Goal: Entertainment & Leisure: Consume media (video, audio)

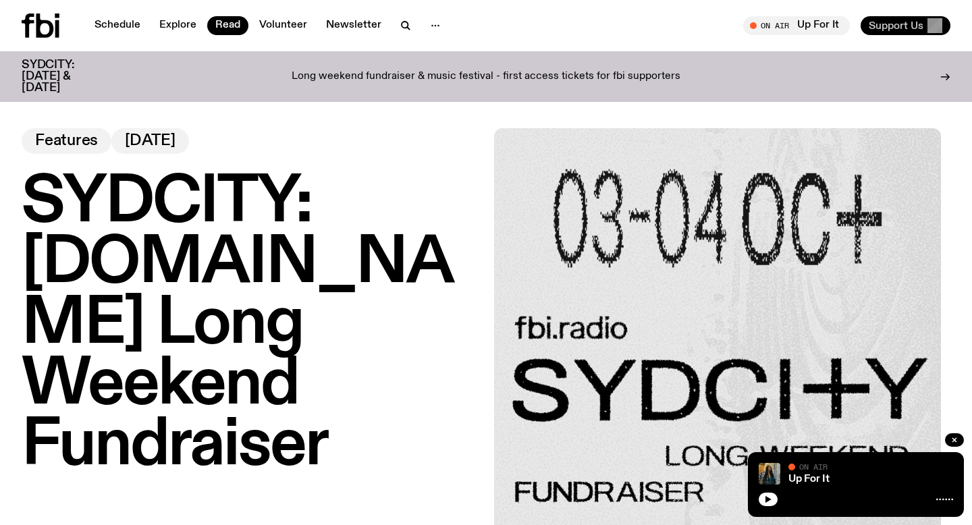
click at [887, 22] on span "Support Us" at bounding box center [896, 26] width 55 height 12
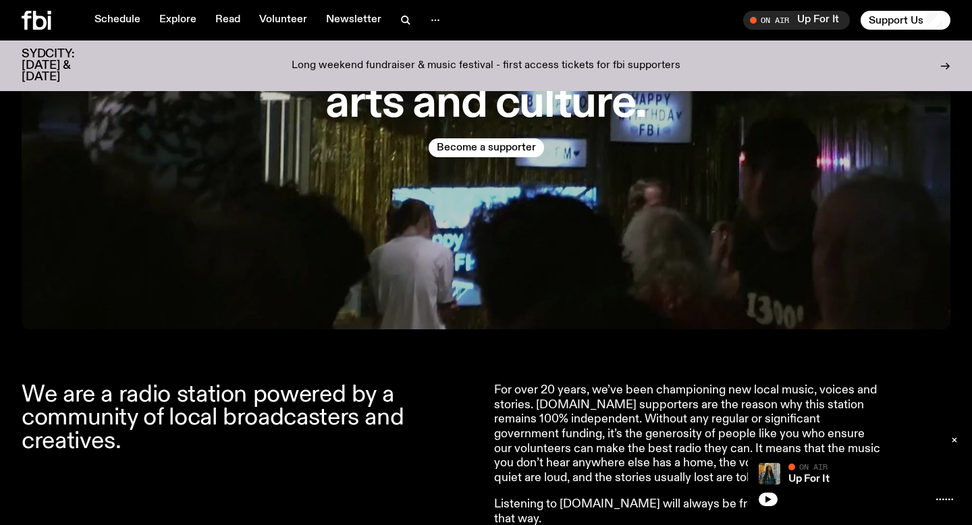
scroll to position [221, 0]
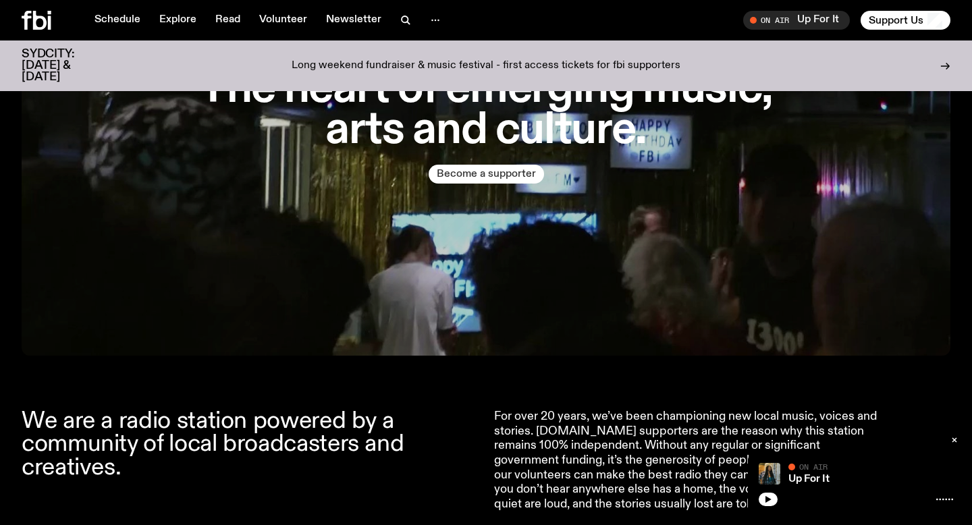
click at [502, 178] on button "Become a supporter" at bounding box center [486, 174] width 115 height 19
click at [117, 28] on link "Schedule" at bounding box center [117, 20] width 62 height 19
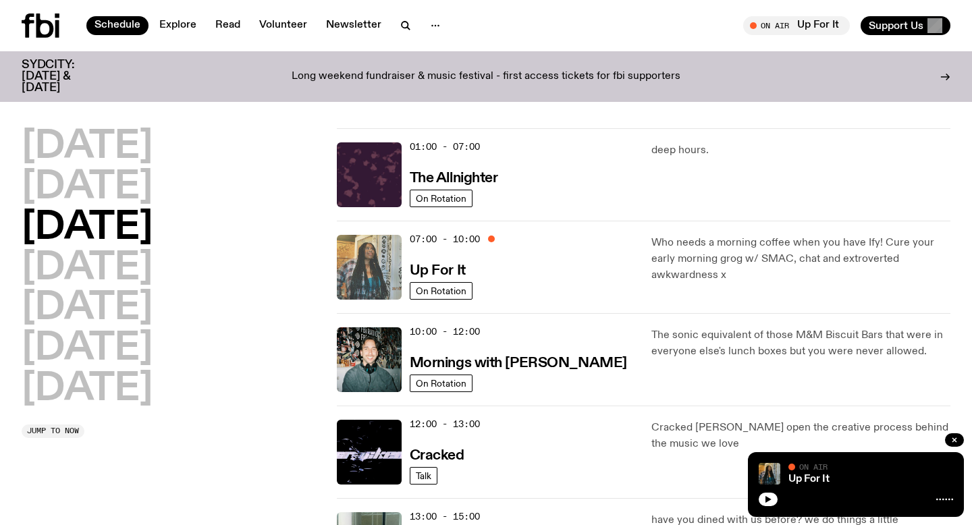
click at [361, 284] on img at bounding box center [369, 267] width 65 height 65
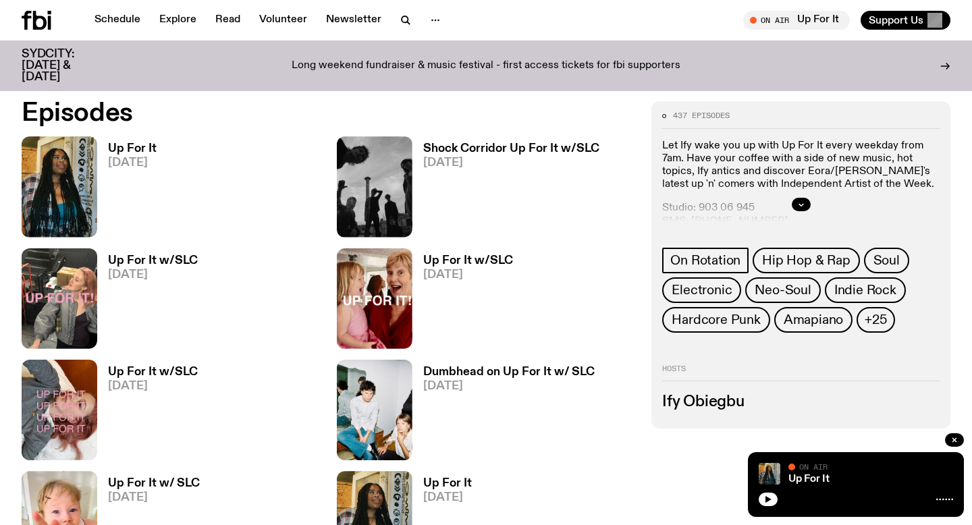
scroll to position [650, 0]
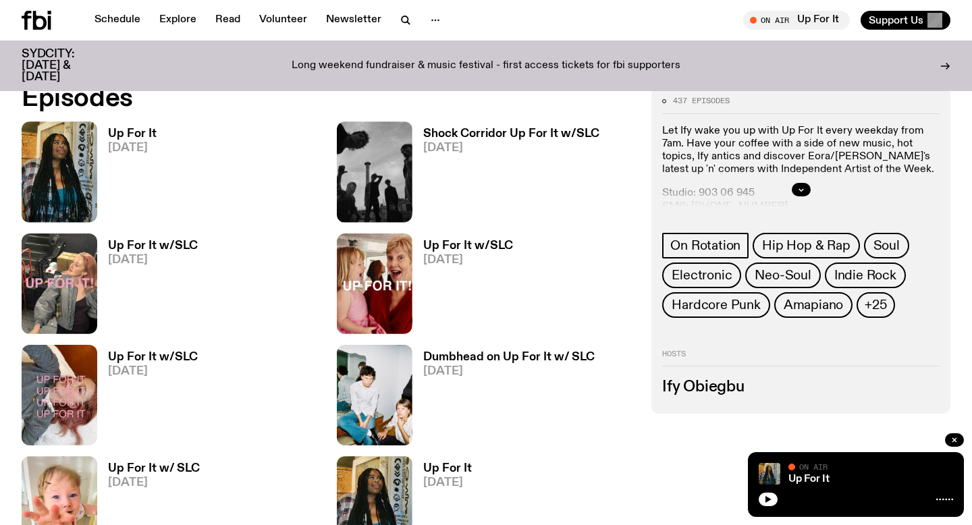
click at [451, 132] on h3 "Shock Corridor Up For It w/SLC" at bounding box center [511, 133] width 176 height 11
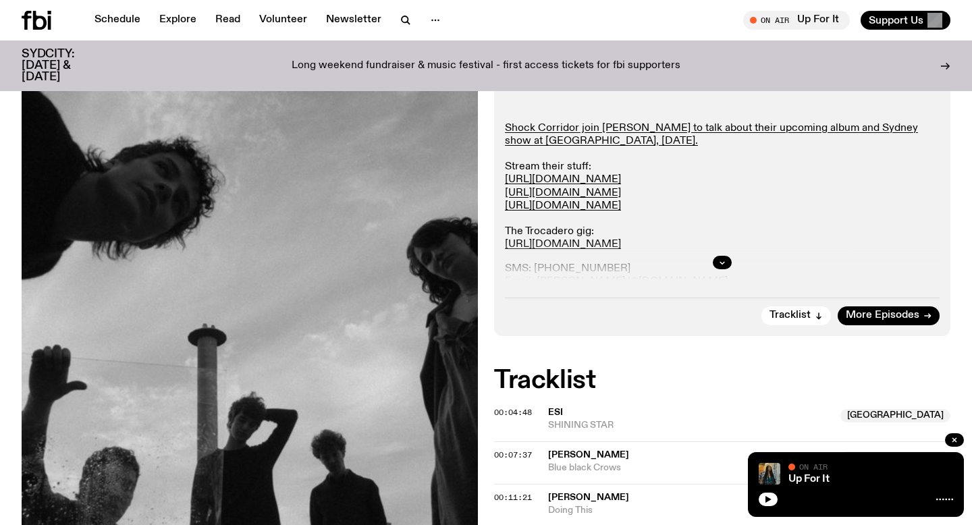
scroll to position [238, 0]
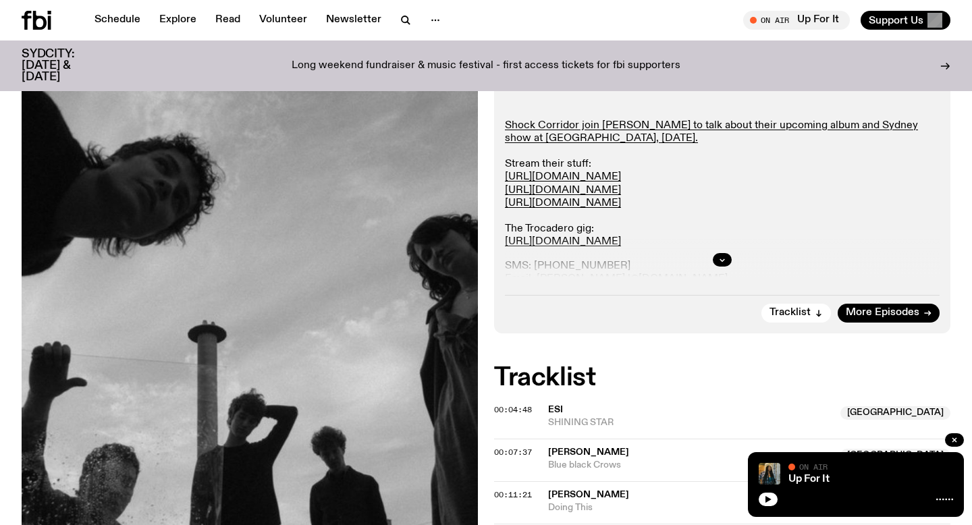
click at [723, 252] on div at bounding box center [722, 259] width 435 height 43
click at [723, 256] on icon "button" at bounding box center [723, 260] width 8 height 8
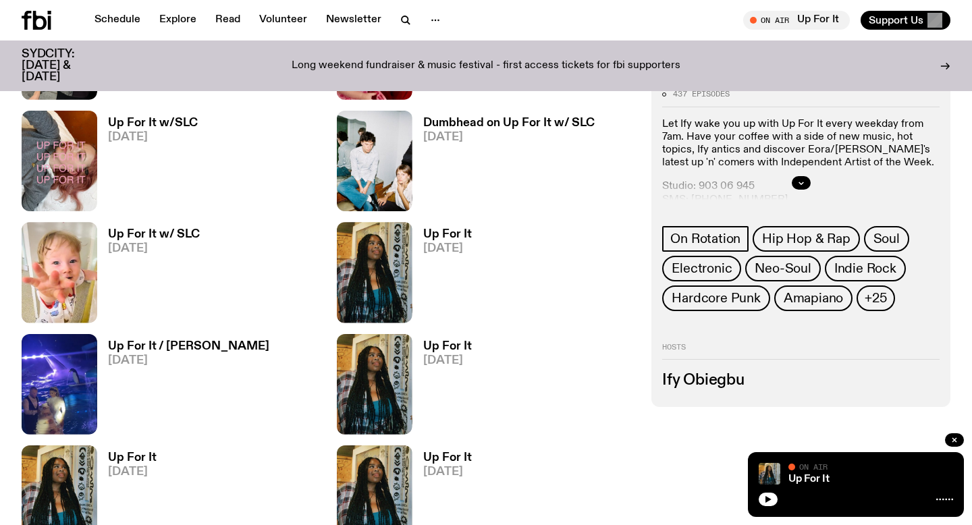
scroll to position [898, 0]
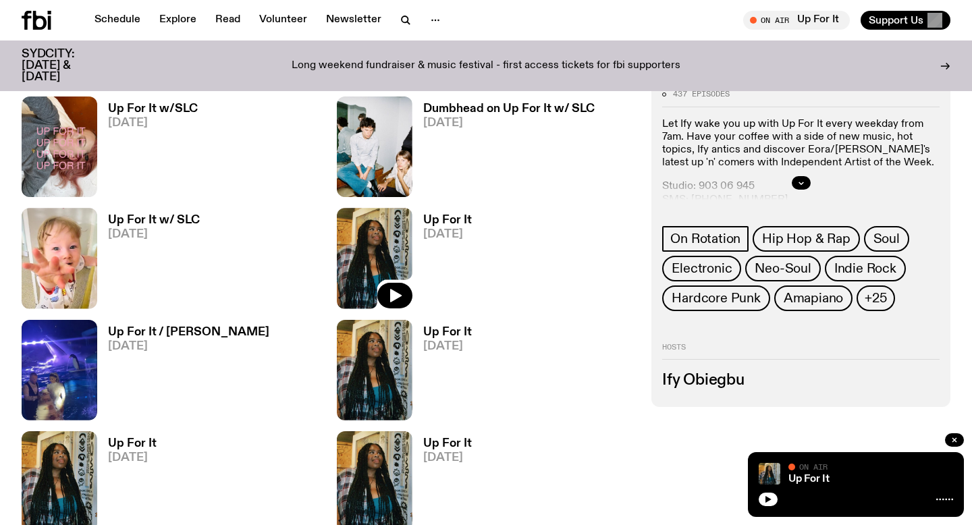
click at [369, 257] on img at bounding box center [375, 258] width 76 height 101
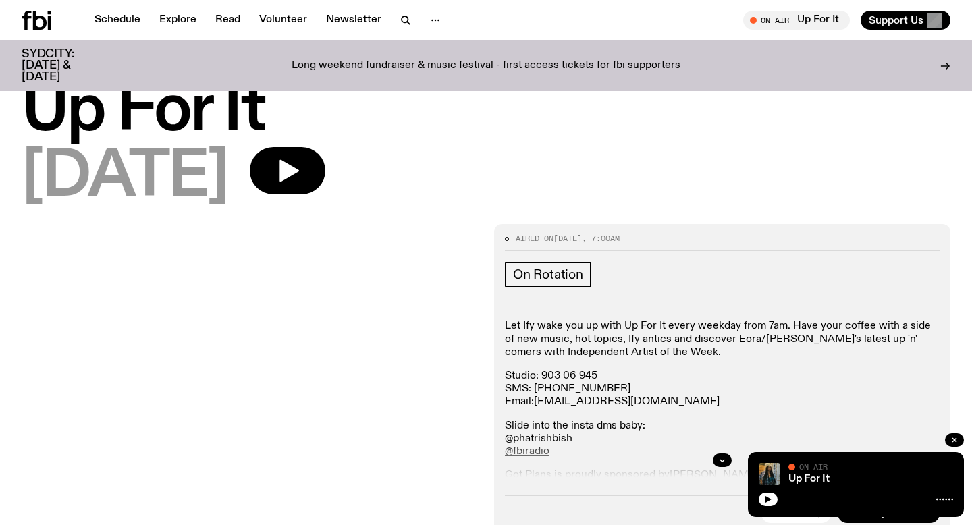
scroll to position [78, 0]
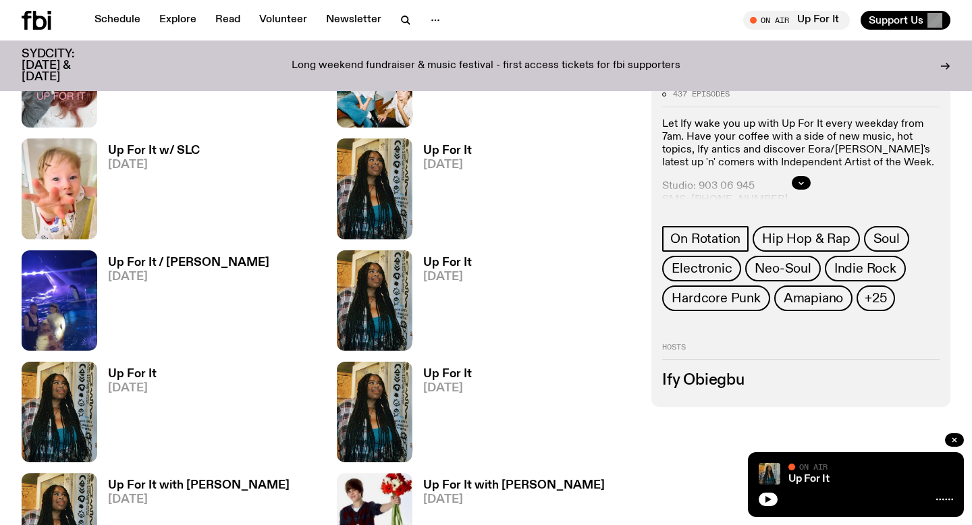
scroll to position [1042, 0]
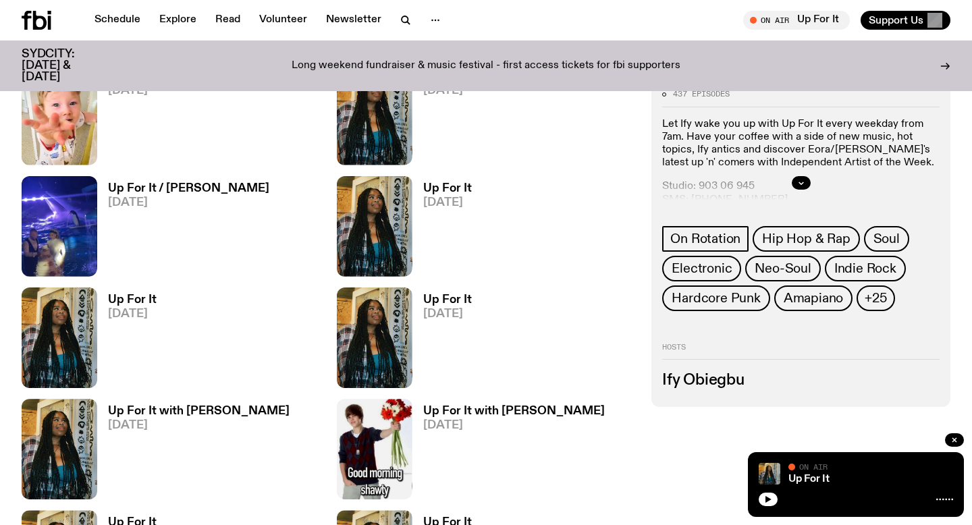
click at [183, 188] on h3 "Up For It / [PERSON_NAME]" at bounding box center [188, 188] width 161 height 11
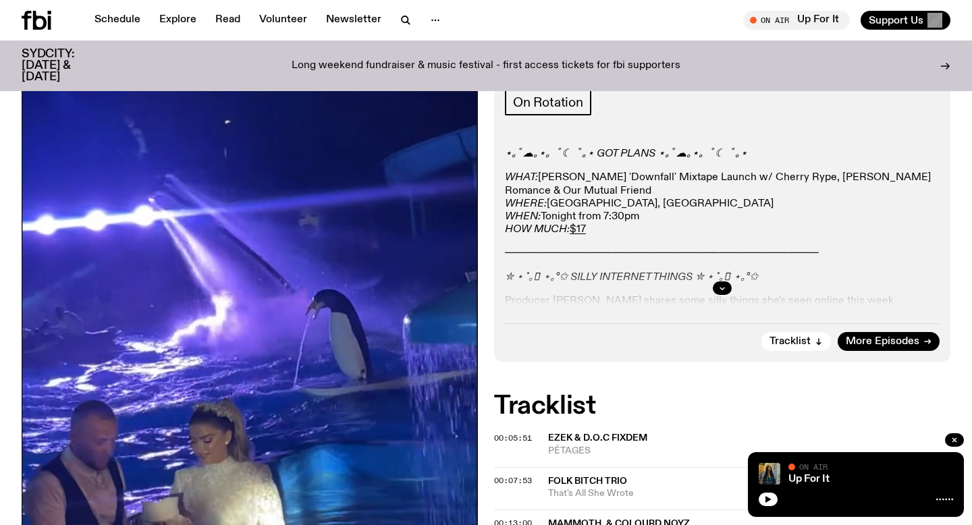
scroll to position [211, 0]
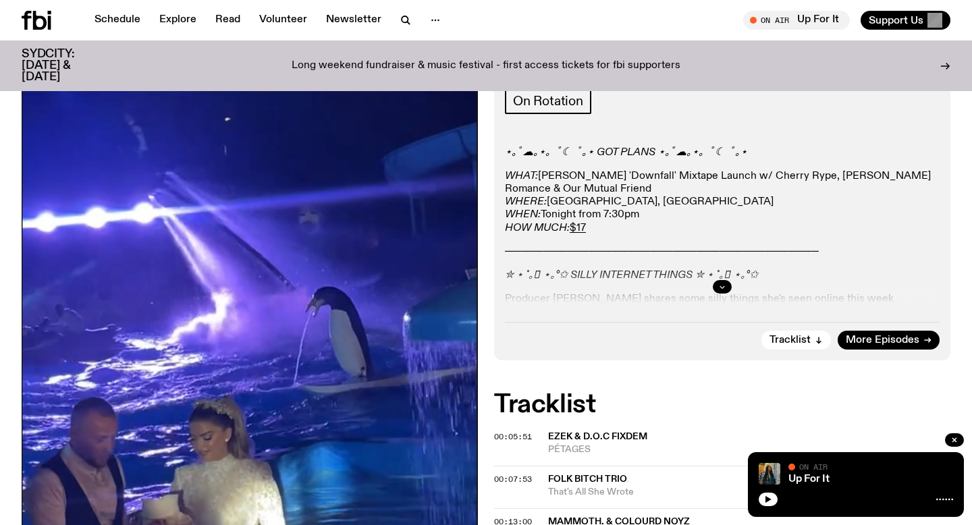
click at [721, 282] on button "button" at bounding box center [722, 287] width 19 height 14
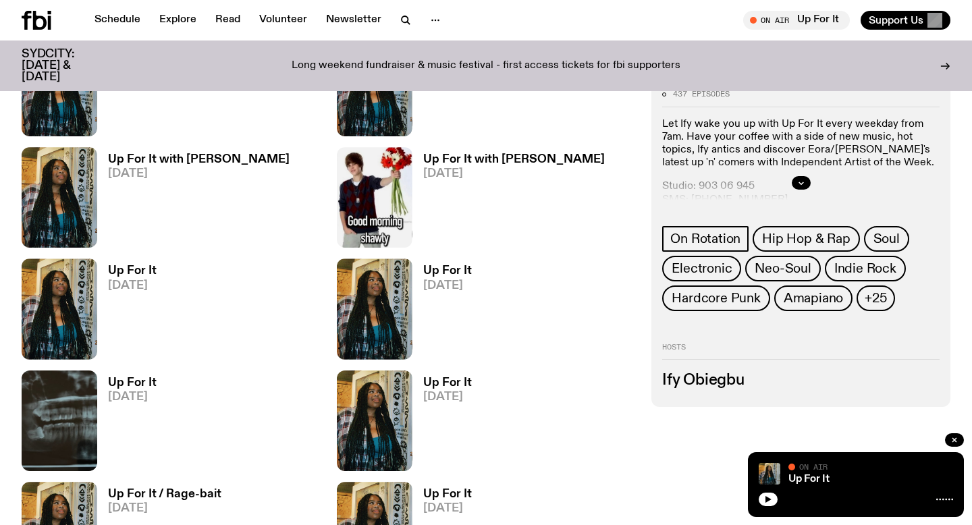
scroll to position [1287, 0]
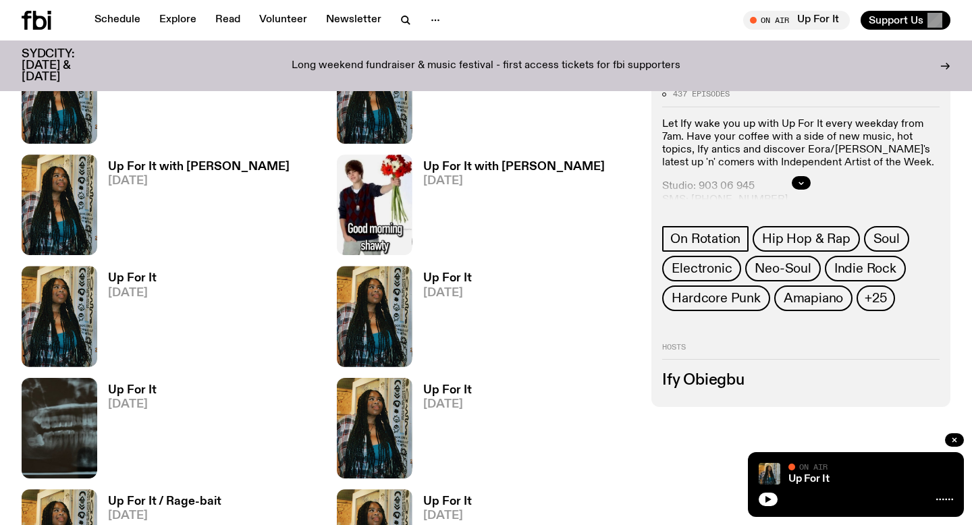
click at [128, 387] on h3 "Up For It" at bounding box center [132, 390] width 49 height 11
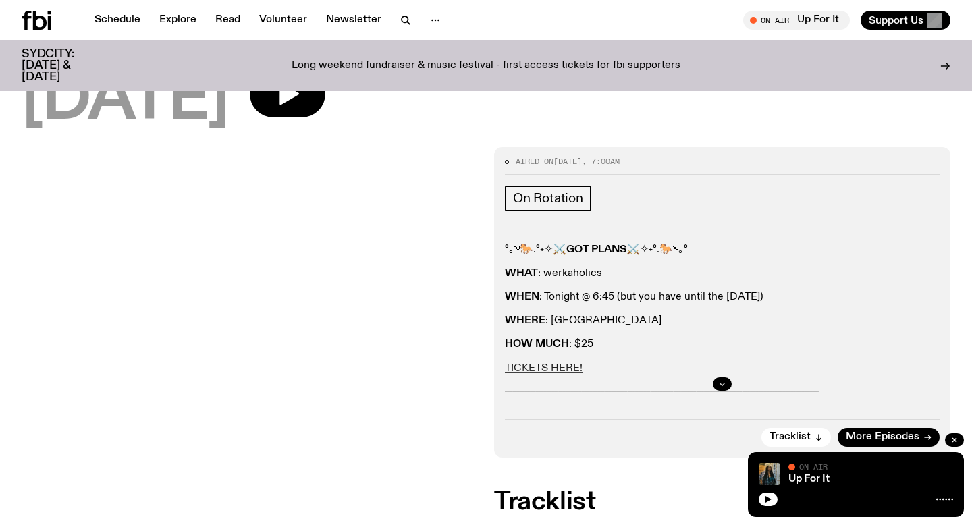
scroll to position [113, 0]
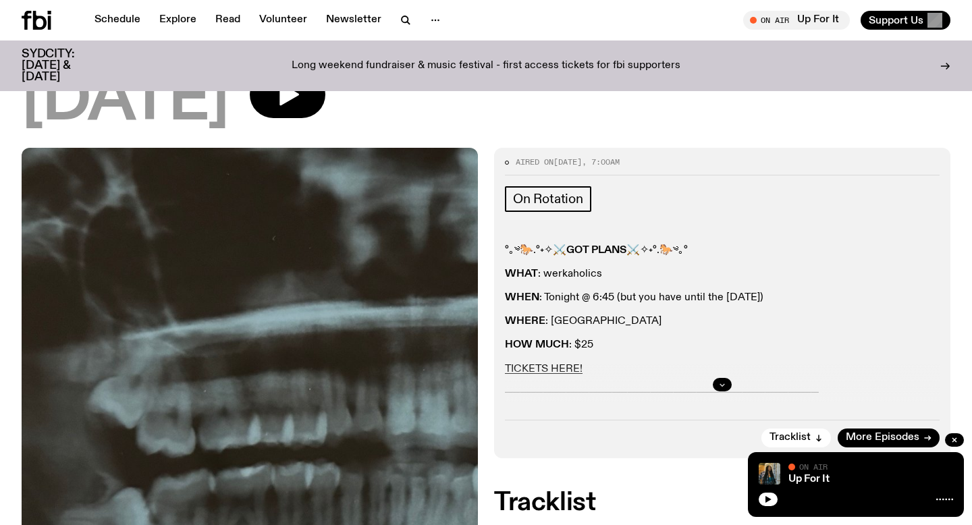
click at [719, 387] on icon "button" at bounding box center [723, 385] width 8 height 8
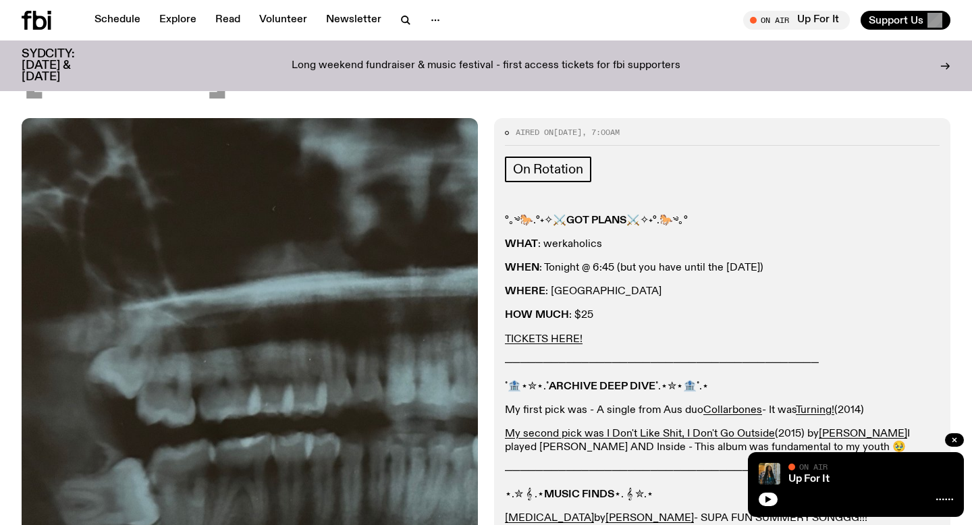
scroll to position [167, 0]
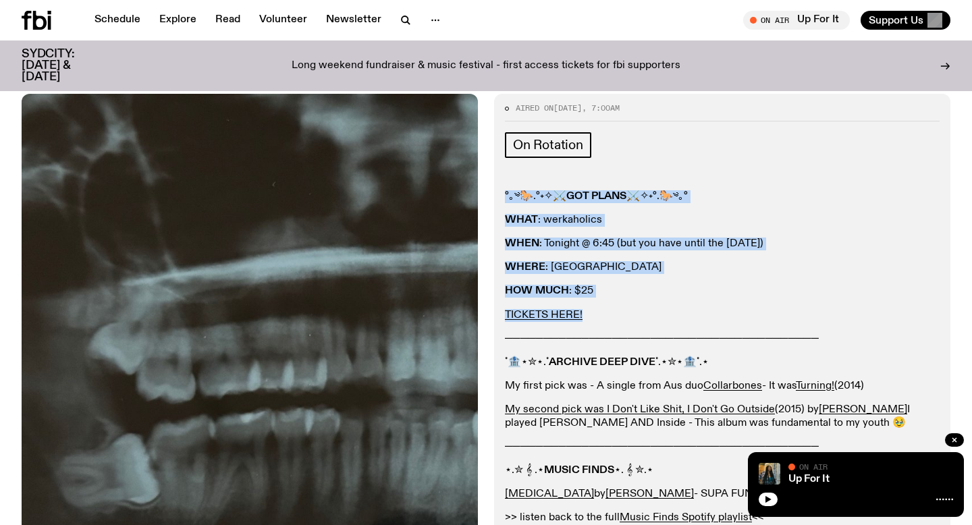
drag, startPoint x: 500, startPoint y: 196, endPoint x: 631, endPoint y: 309, distance: 173.8
click at [631, 309] on div "Aired on [DATE] 7:00am On Rotation °｡༄🐎.°˖✧⚔️ GOT PLANS ⚔️✧˖°.🐎༄｡° WHAT : werka…" at bounding box center [722, 336] width 457 height 484
copy div "°｡༄🐎.°˖✧⚔️ GOT PLANS ⚔️✧˖°.🐎༄｡° WHAT : werkaholics WHEN : Tonight @ 6:45 (but y…"
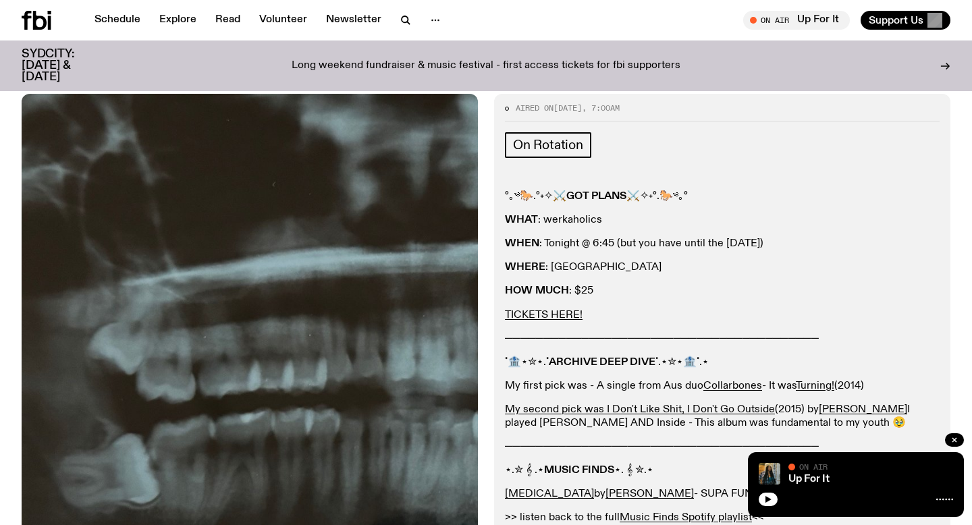
click at [652, 336] on p "─────────────────────────────────────────" at bounding box center [722, 339] width 435 height 13
drag, startPoint x: 941, startPoint y: 343, endPoint x: 505, endPoint y: 338, distance: 435.6
click at [505, 338] on div "Aired on [DATE] 7:00am On Rotation °｡༄🐎.°˖✧⚔️ GOT PLANS ⚔️✧˖°.🐎༄｡° WHAT : werka…" at bounding box center [722, 336] width 457 height 484
copy p "────────────────────────────────────────"
